Goal: Task Accomplishment & Management: Manage account settings

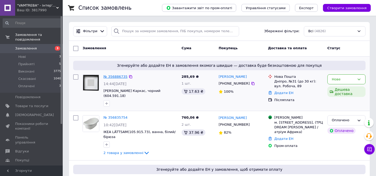
click at [114, 78] on link "№ 356886735" at bounding box center [116, 77] width 24 height 4
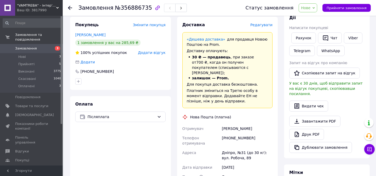
scroll to position [166, 0]
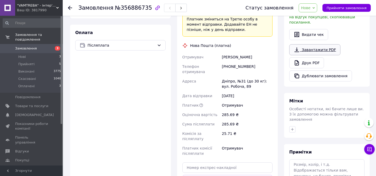
click at [308, 44] on link "Завантажити PDF" at bounding box center [314, 49] width 51 height 11
click at [309, 57] on link "Друк PDF" at bounding box center [306, 62] width 35 height 11
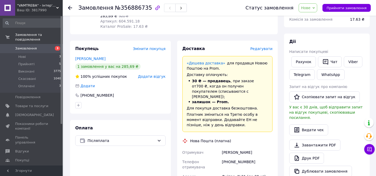
scroll to position [24, 0]
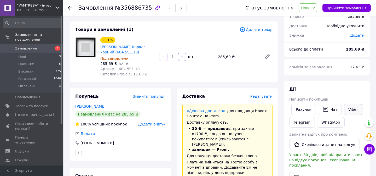
click at [349, 110] on link "Viber" at bounding box center [353, 109] width 18 height 11
click at [24, 46] on span "Замовлення" at bounding box center [26, 48] width 22 height 5
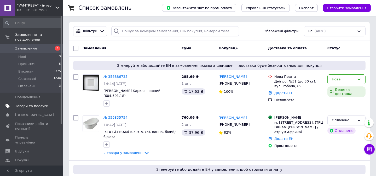
click at [27, 104] on span "Товари та послуги" at bounding box center [31, 106] width 33 height 5
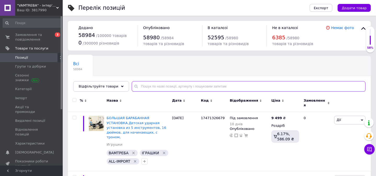
paste input "15444157910"
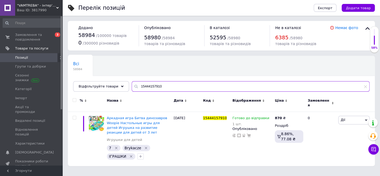
drag, startPoint x: 161, startPoint y: 86, endPoint x: 129, endPoint y: 83, distance: 31.5
click at [132, 83] on input "15444157910" at bounding box center [251, 86] width 238 height 10
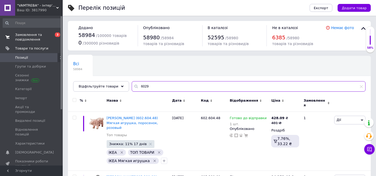
type input "6029"
click at [22, 38] on span "Замовлення та повідомлення" at bounding box center [31, 36] width 33 height 9
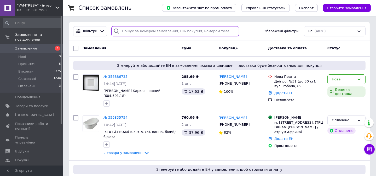
click at [128, 31] on input "search" at bounding box center [175, 31] width 128 height 10
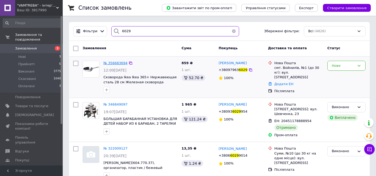
type input "6029"
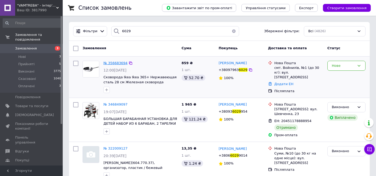
click at [116, 65] on span "№ 356683694" at bounding box center [116, 63] width 24 height 4
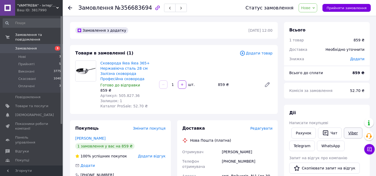
click at [348, 135] on link "Viber" at bounding box center [353, 132] width 18 height 11
click at [28, 44] on link "Замовлення 3" at bounding box center [32, 48] width 64 height 9
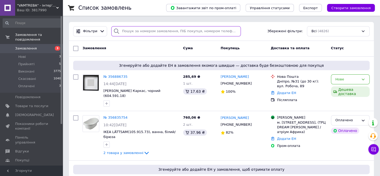
click at [128, 30] on input "search" at bounding box center [176, 31] width 130 height 10
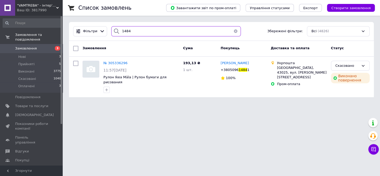
type input "1484"
click at [27, 104] on span "Товари та послуги" at bounding box center [31, 106] width 33 height 5
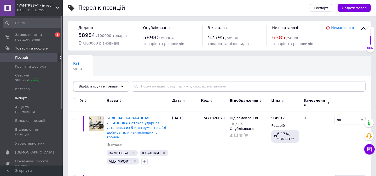
click at [22, 97] on span "Імпорт" at bounding box center [21, 98] width 12 height 5
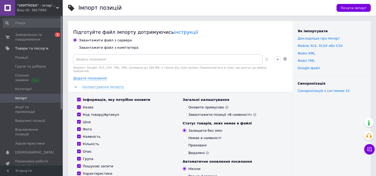
click at [75, 46] on input "Завантажити файл з комп'ютера" at bounding box center [74, 46] width 3 height 3
radio input "true"
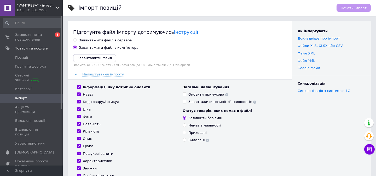
click at [85, 59] on icon "Завантажити файл" at bounding box center [94, 58] width 35 height 4
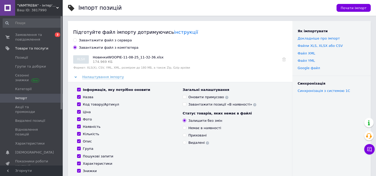
click at [185, 97] on input "Оновити примусово" at bounding box center [184, 96] width 3 height 3
checkbox input "true"
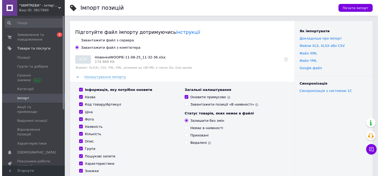
scroll to position [71, 0]
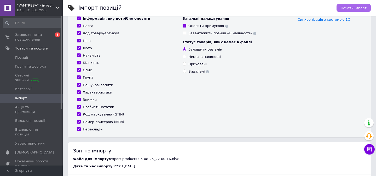
click at [363, 8] on span "Почати імпорт" at bounding box center [354, 8] width 26 height 4
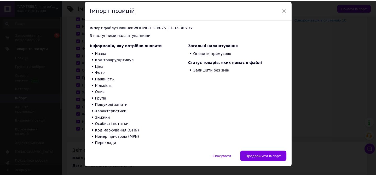
scroll to position [27, 0]
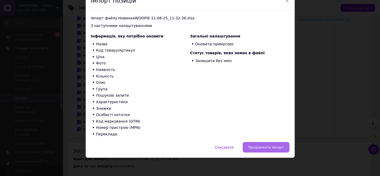
click at [260, 149] on span "Продовжити імпорт" at bounding box center [266, 147] width 36 height 4
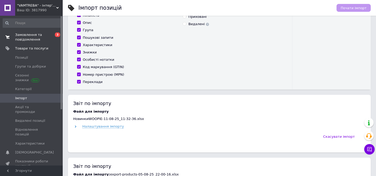
scroll to position [110, 0]
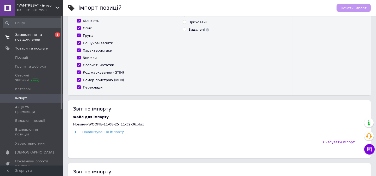
click at [26, 38] on span "Замовлення та повідомлення" at bounding box center [31, 36] width 33 height 9
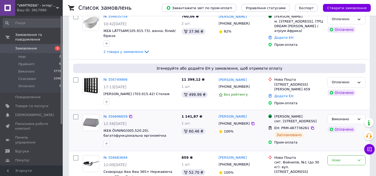
scroll to position [142, 0]
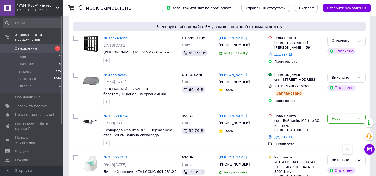
click at [20, 46] on span "Замовлення" at bounding box center [26, 48] width 22 height 5
